Goal: Task Accomplishment & Management: Manage account settings

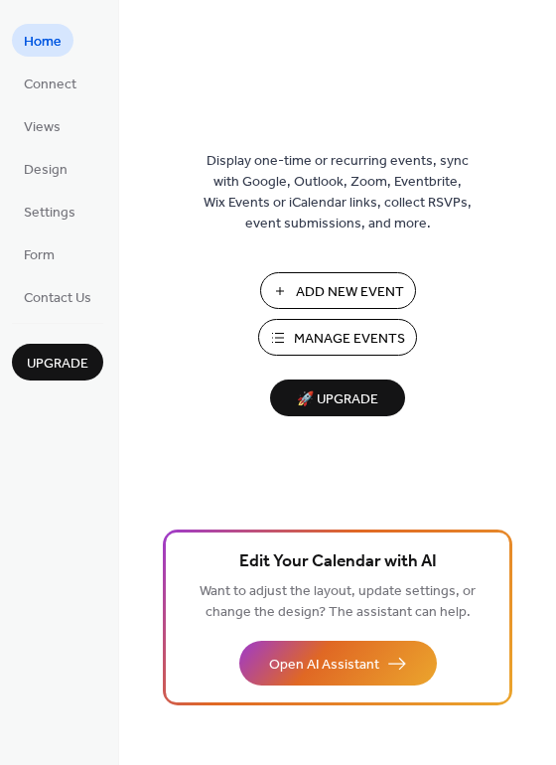
click at [319, 334] on span "Manage Events" at bounding box center [349, 339] width 111 height 21
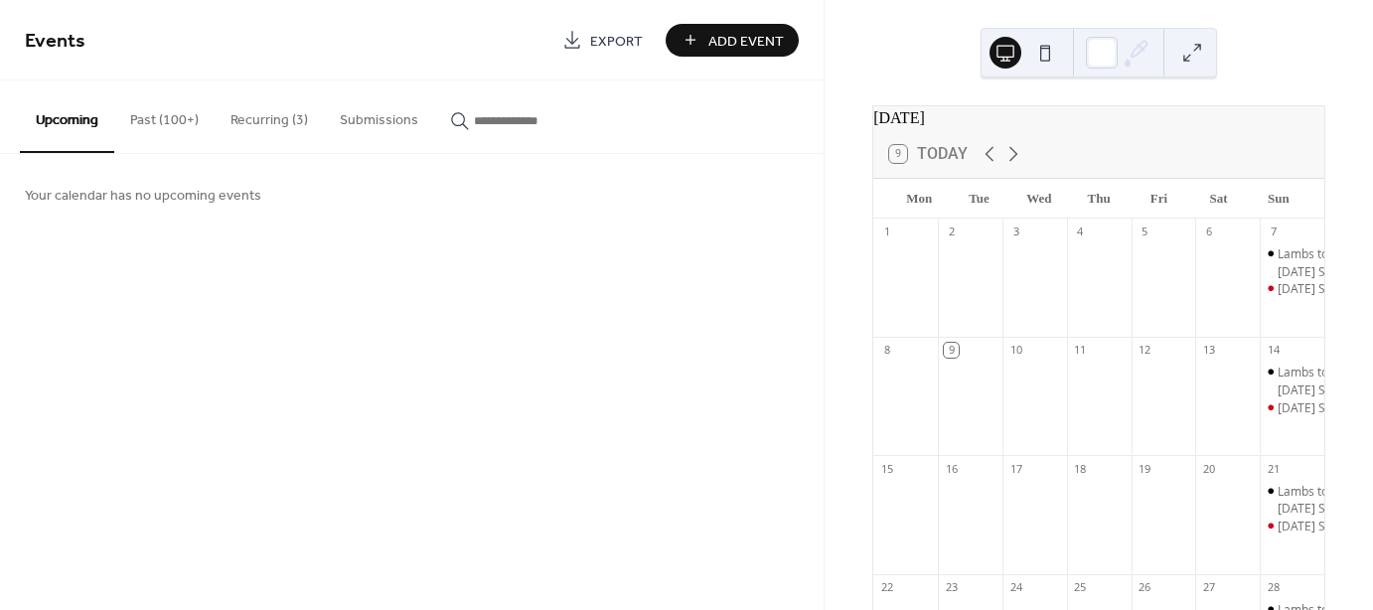
click at [254, 115] on button "Recurring (3)" at bounding box center [269, 115] width 109 height 71
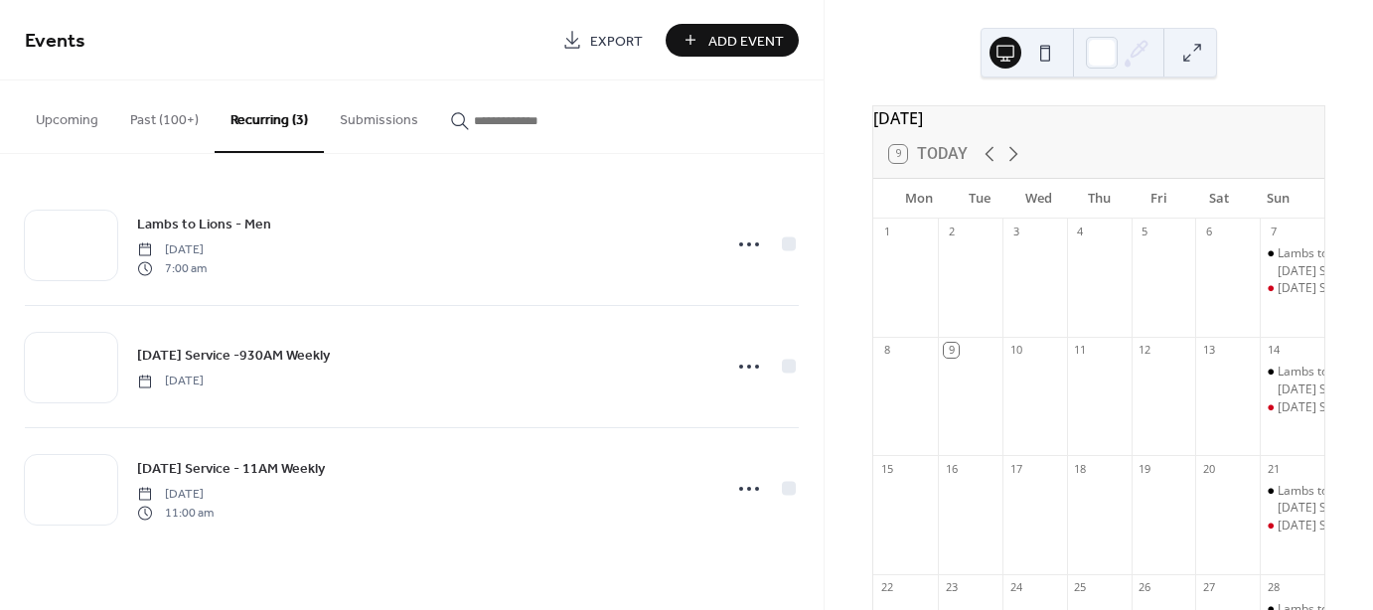
click at [164, 118] on button "Past (100+)" at bounding box center [164, 115] width 100 height 71
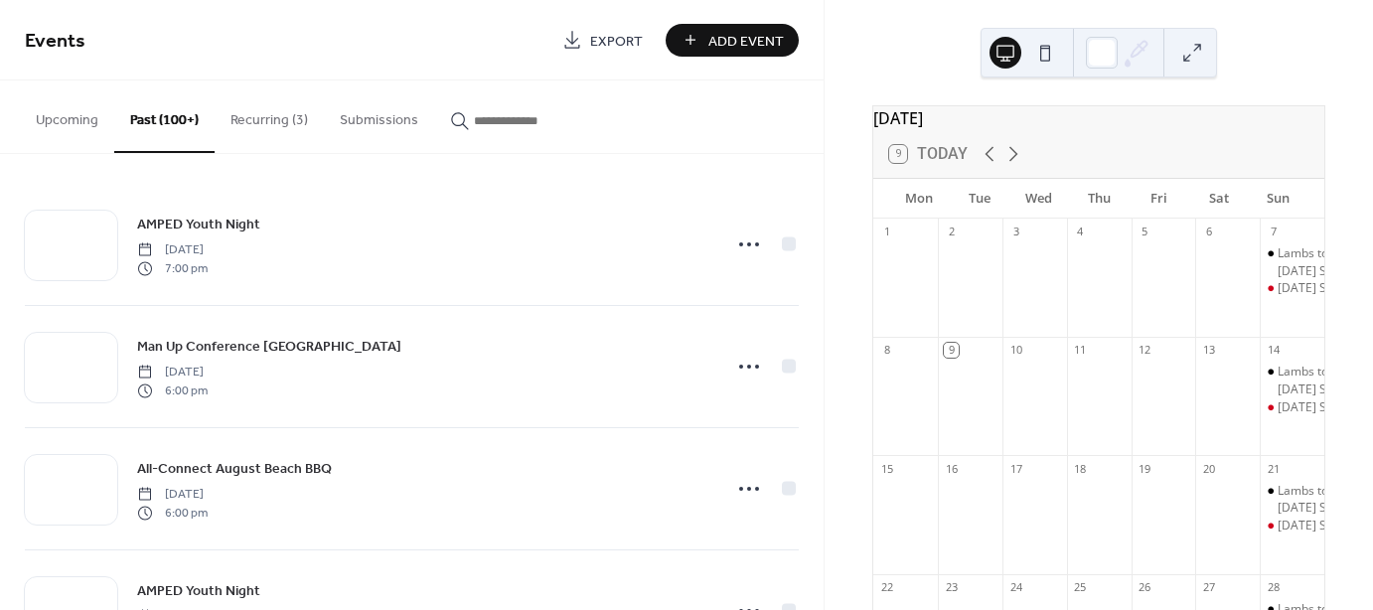
click at [64, 117] on button "Upcoming" at bounding box center [67, 115] width 94 height 71
